Goal: Navigation & Orientation: Find specific page/section

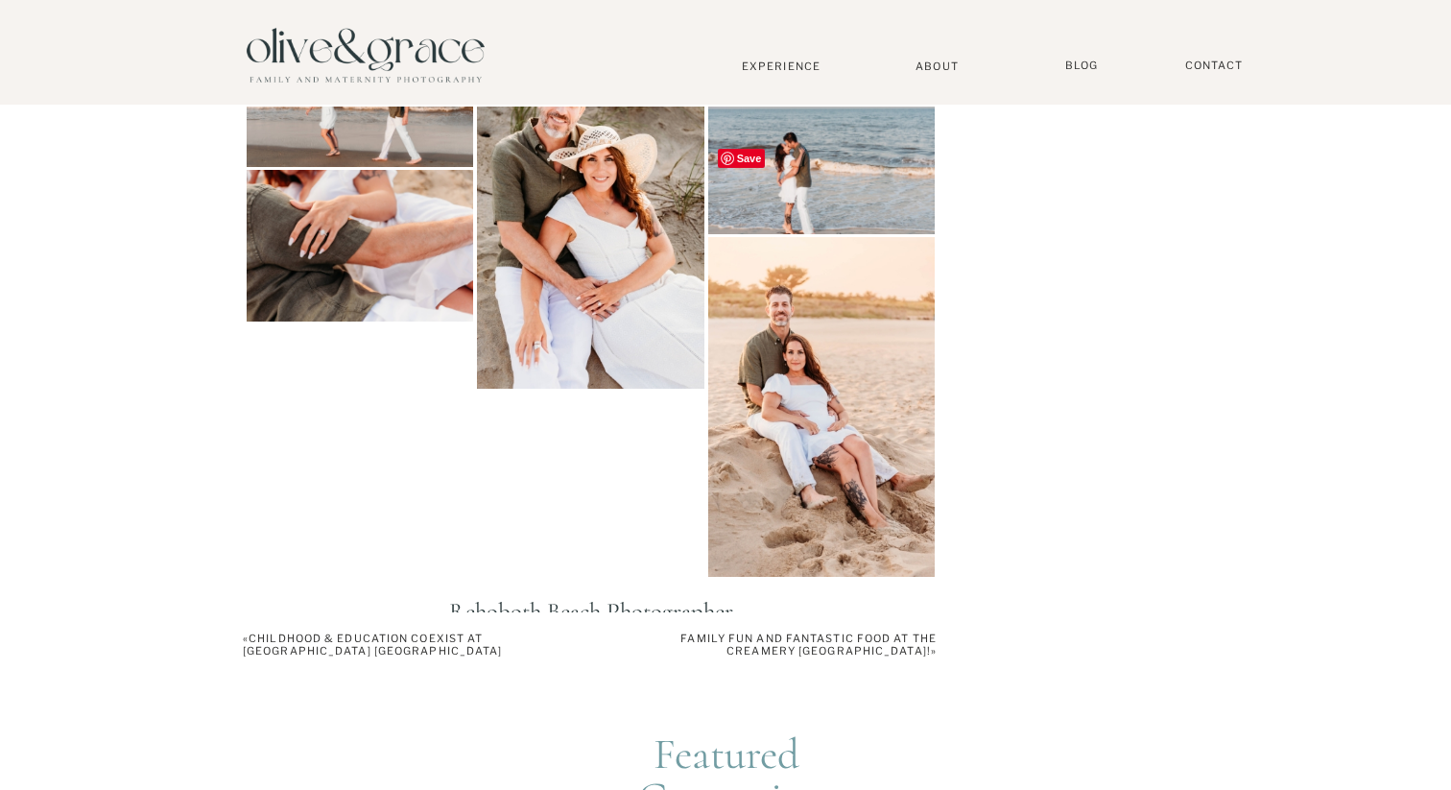
scroll to position [3127, 0]
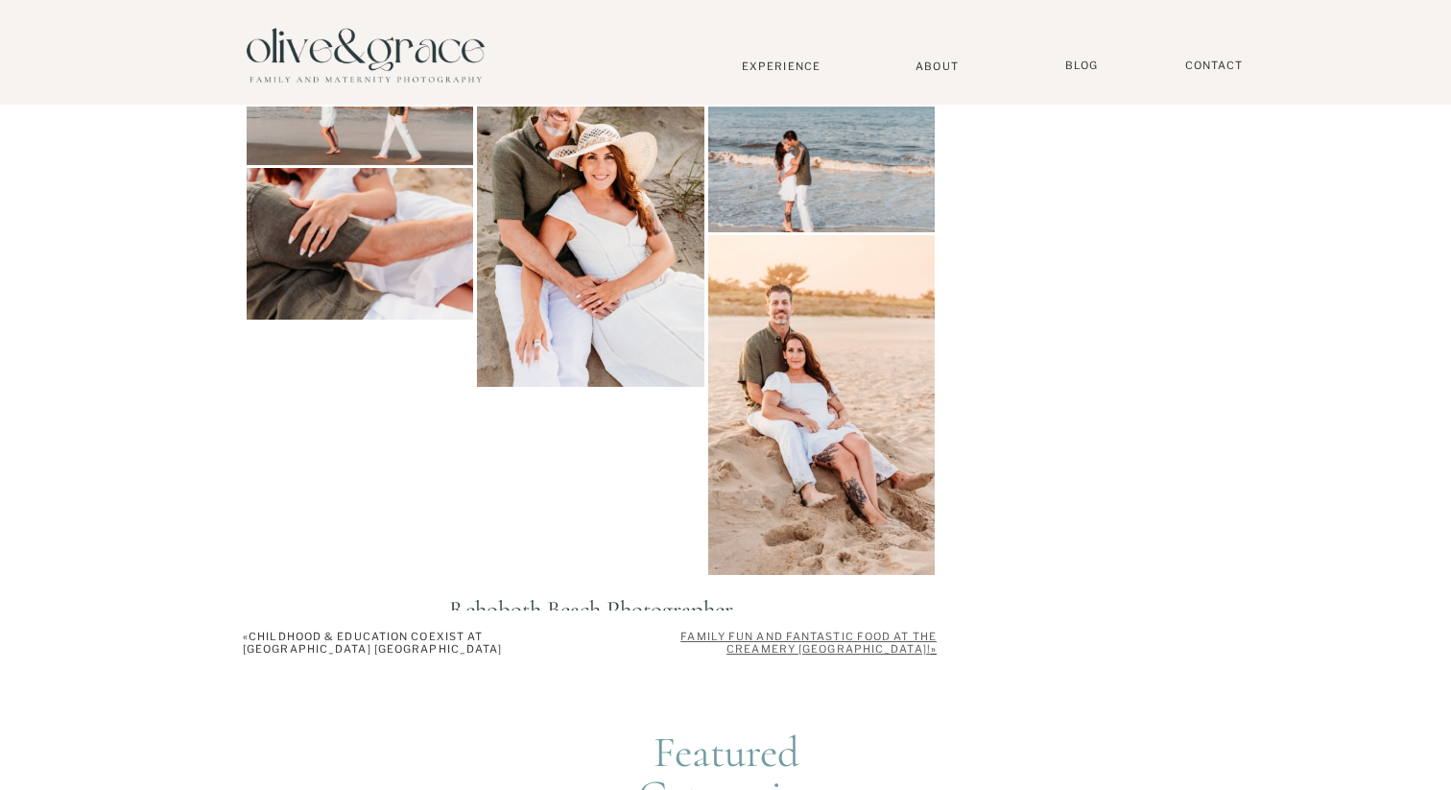
click at [826, 641] on link "Family Fun and Fantastic Food at The Creamery [GEOGRAPHIC_DATA]!" at bounding box center [809, 643] width 256 height 26
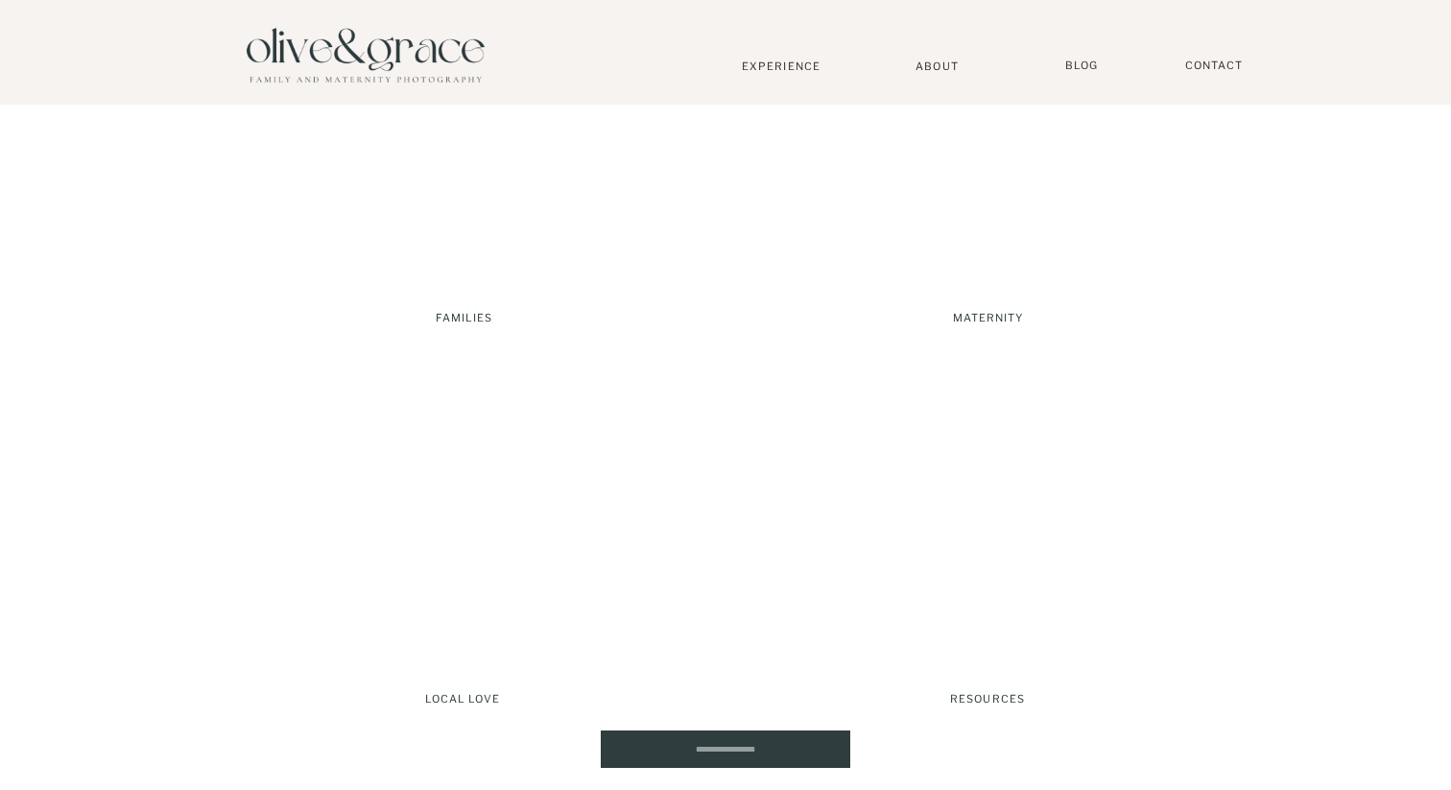
scroll to position [2263, 0]
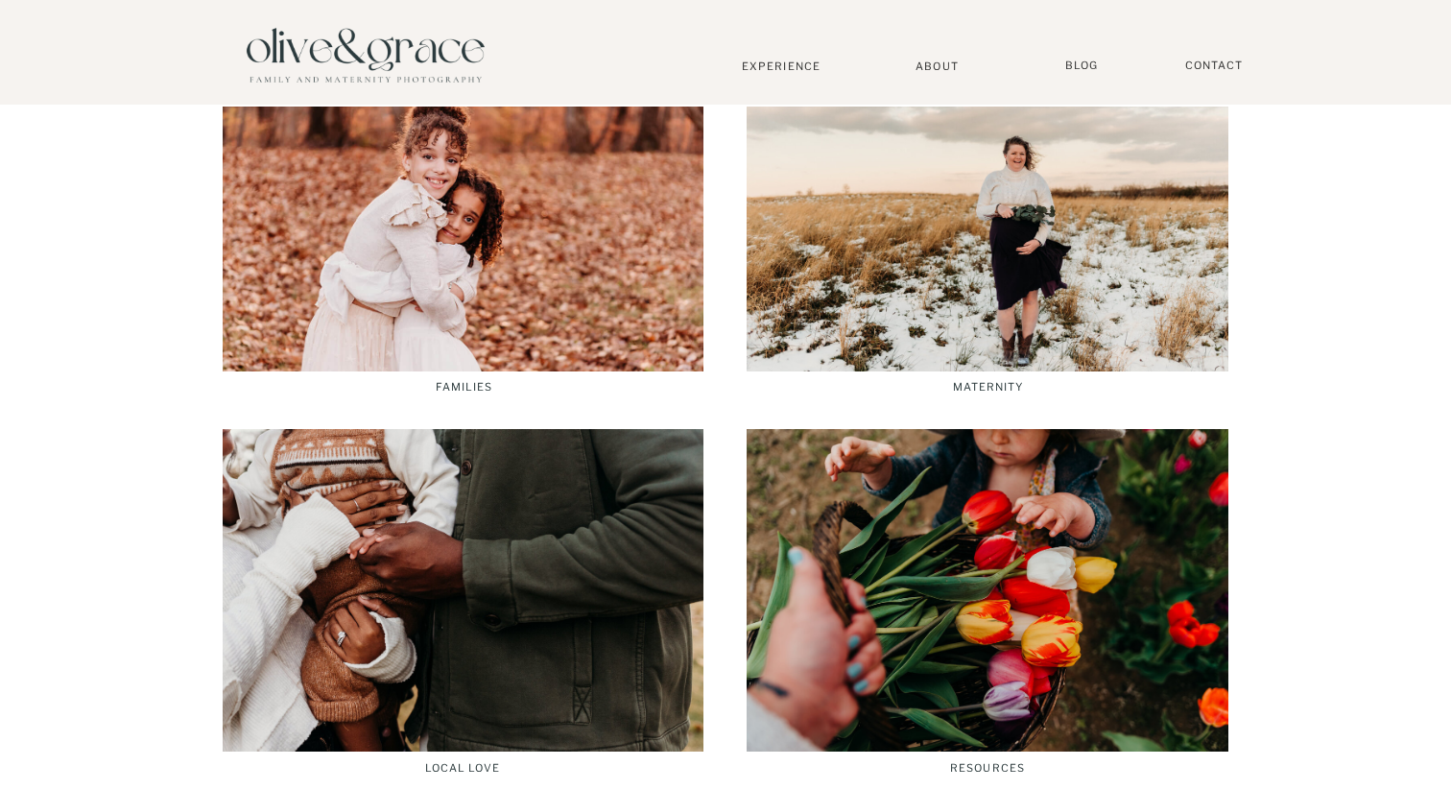
click at [575, 619] on div at bounding box center [463, 590] width 481 height 323
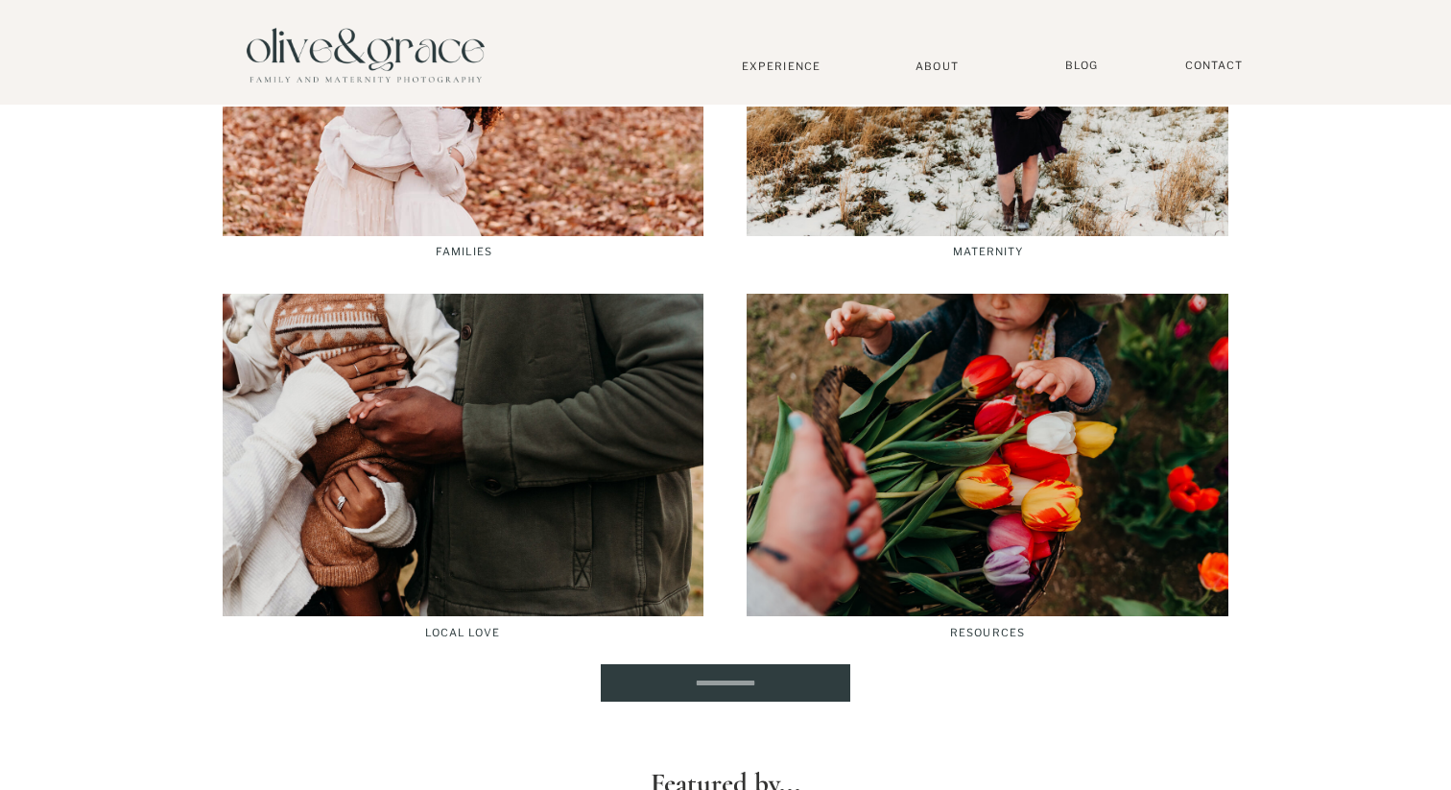
scroll to position [2482, 0]
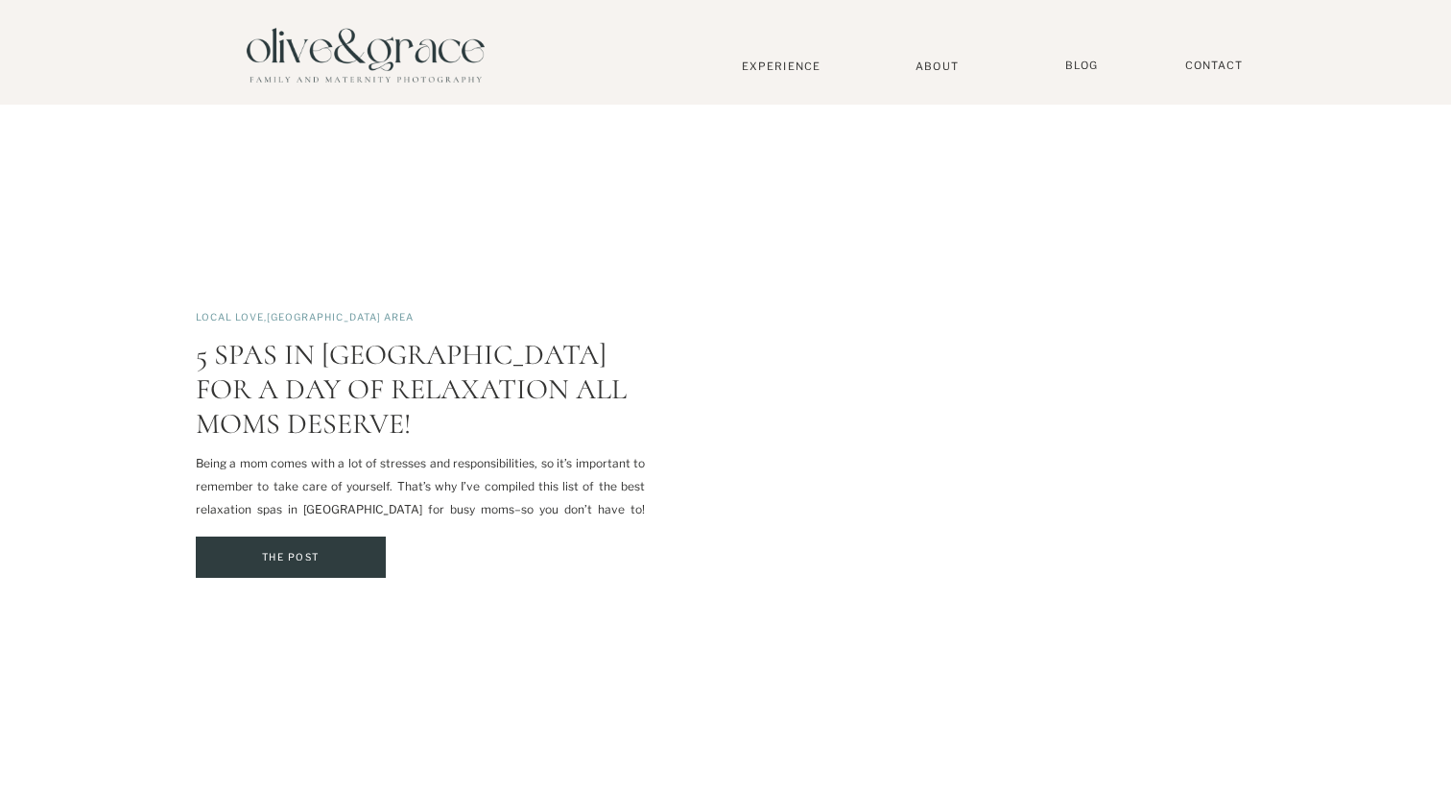
scroll to position [3732, 0]
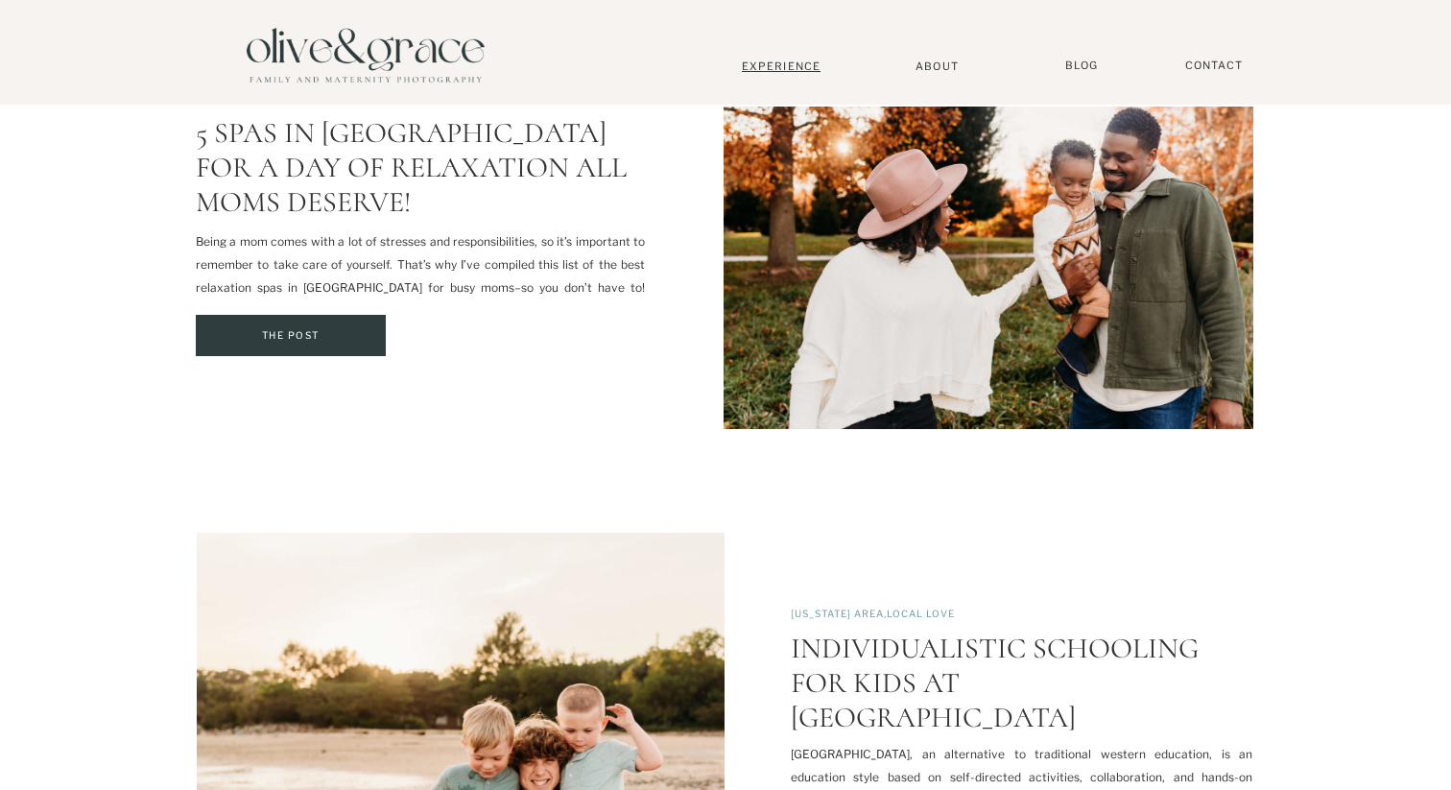
click at [760, 62] on nav "Experience" at bounding box center [781, 66] width 127 height 13
